Goal: Task Accomplishment & Management: Use online tool/utility

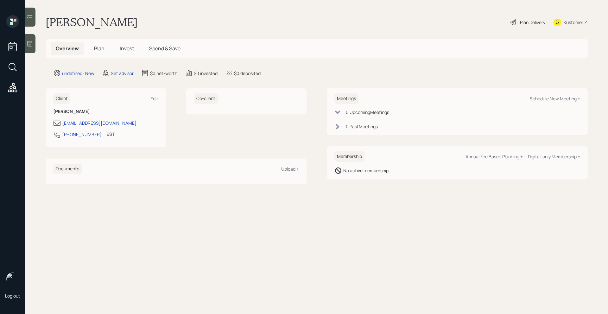
click at [29, 43] on icon at bounding box center [30, 44] width 6 height 6
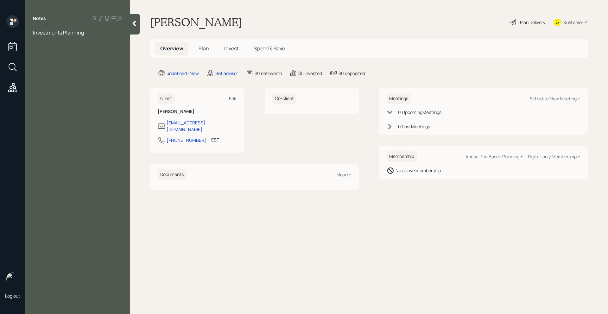
click at [34, 33] on span "Investments Planning" at bounding box center [58, 32] width 51 height 7
click at [50, 33] on span "Wants Investments Planning" at bounding box center [66, 32] width 67 height 7
drag, startPoint x: 117, startPoint y: 29, endPoint x: 108, endPoint y: 29, distance: 9.5
click at [116, 29] on div "Wants investments Planning" at bounding box center [77, 32] width 89 height 7
click at [82, 33] on span "Wants investments Planning" at bounding box center [66, 32] width 67 height 7
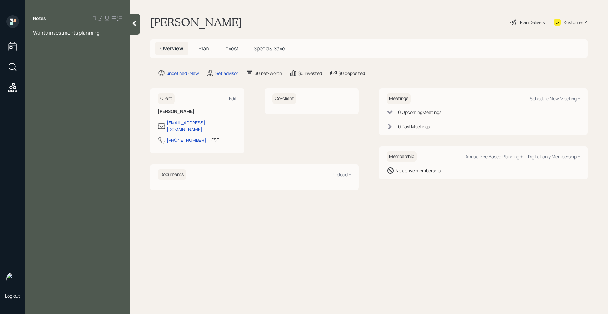
click at [113, 31] on div "Wants investments planning" at bounding box center [77, 32] width 89 height 7
click at [111, 29] on div "Wants investments planning;" at bounding box center [77, 32] width 89 height 7
click at [40, 39] on span "Wants investments planning; Looking to retire" at bounding box center [77, 36] width 88 height 14
click at [33, 32] on span "Wants investments planning; Looking to retire" at bounding box center [77, 36] width 88 height 14
click at [70, 47] on div at bounding box center [77, 46] width 89 height 7
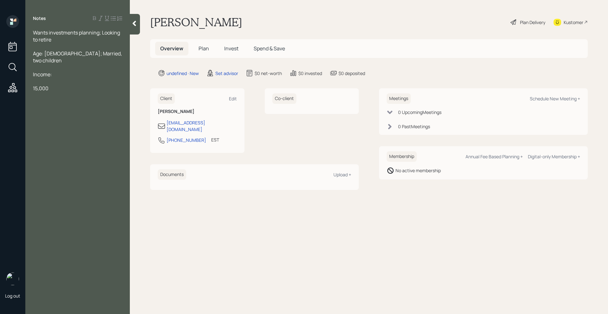
click at [34, 85] on span "15,000" at bounding box center [41, 88] width 16 height 7
click at [69, 85] on div "Work - 15,000" at bounding box center [77, 88] width 89 height 7
click at [33, 154] on span "200,000" at bounding box center [43, 157] width 20 height 7
click at [78, 154] on div "Cash - 200,000" at bounding box center [77, 157] width 89 height 7
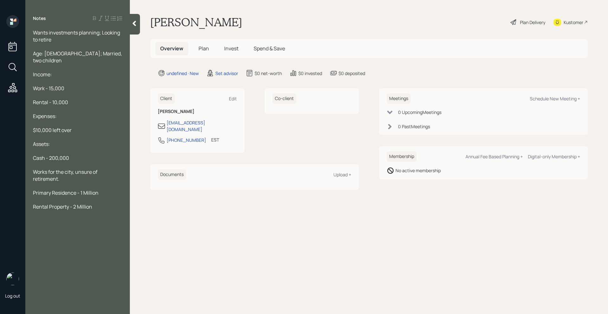
click at [72, 203] on span "Rental Property - 2 Million" at bounding box center [62, 206] width 59 height 7
click at [69, 203] on span "Rental Property - 2 Million" at bounding box center [62, 206] width 59 height 7
click at [100, 203] on div "Rental Portfolio - 2 Million" at bounding box center [77, 206] width 89 height 7
click at [137, 28] on div at bounding box center [135, 24] width 10 height 21
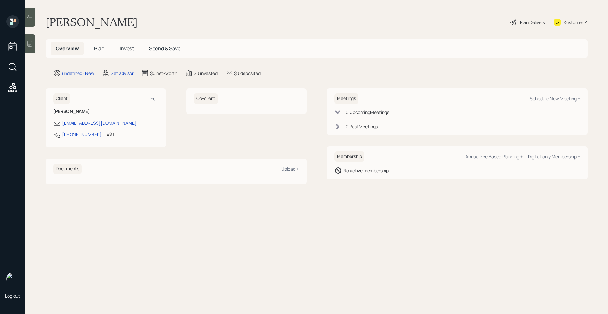
click at [538, 102] on div "Meetings Schedule New Meeting +" at bounding box center [457, 98] width 246 height 10
click at [539, 98] on div "Schedule New Meeting +" at bounding box center [555, 99] width 50 height 6
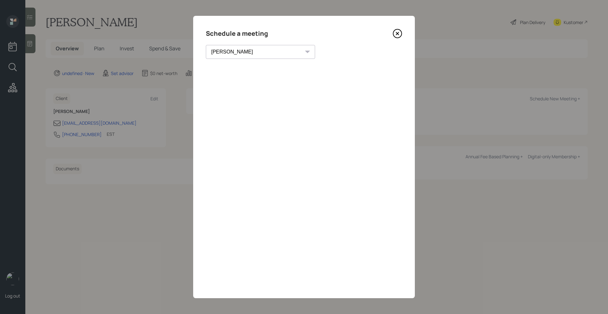
click at [236, 52] on select "[PERSON_NAME] [PERSON_NAME] [PERSON_NAME] [PERSON_NAME] [PERSON_NAME] [PERSON_N…" at bounding box center [260, 52] width 109 height 14
select select "205a2f49-d305-4782-8e90-e36bafbe5565"
click at [206, 45] on select "[PERSON_NAME] [PERSON_NAME] [PERSON_NAME] [PERSON_NAME] [PERSON_NAME] [PERSON_N…" at bounding box center [260, 52] width 109 height 14
click at [392, 33] on div "Schedule a meeting" at bounding box center [304, 33] width 196 height 10
click at [397, 34] on icon at bounding box center [397, 33] width 9 height 9
